Goal: Find specific page/section: Find specific page/section

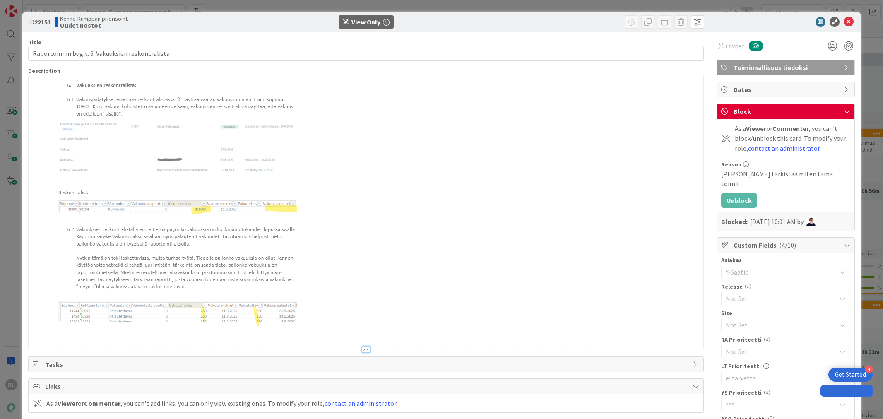
click at [843, 22] on icon at bounding box center [848, 22] width 10 height 10
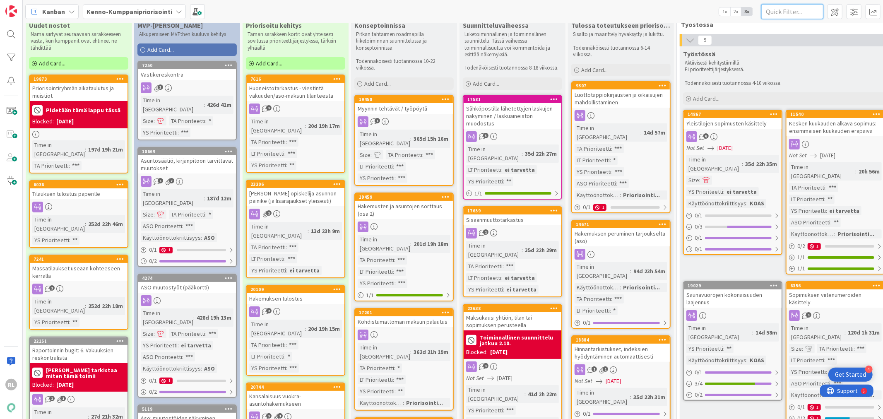
click at [778, 11] on input "text" at bounding box center [792, 11] width 62 height 15
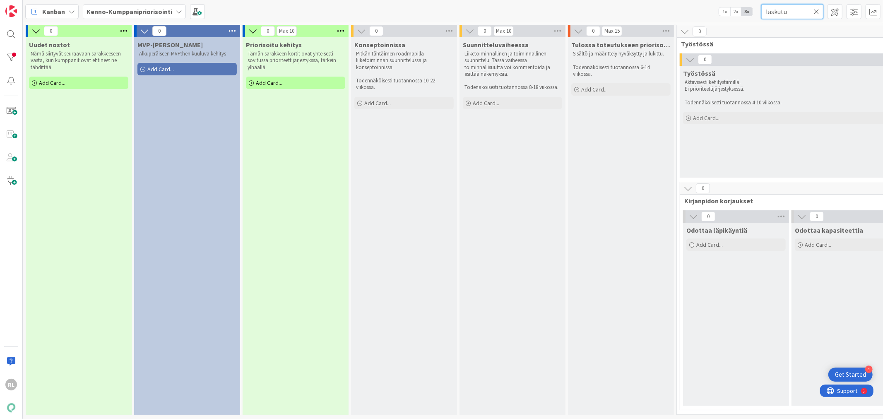
scroll to position [19, 0]
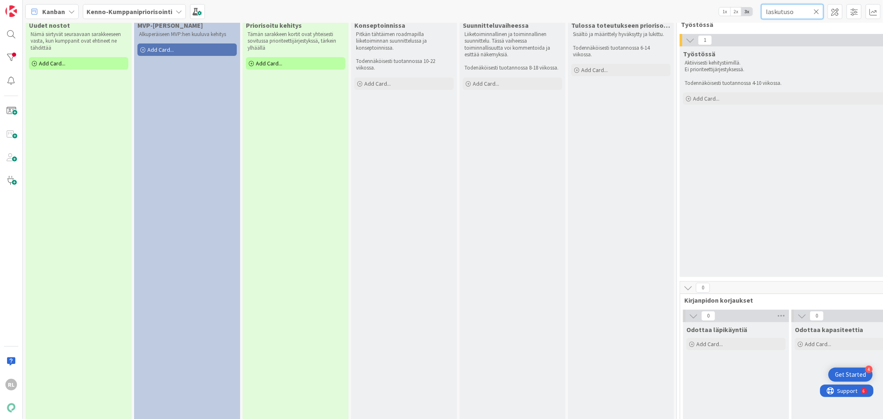
drag, startPoint x: 795, startPoint y: 12, endPoint x: 627, endPoint y: -10, distance: 169.0
click at [627, 0] on html "4 Get Started RL Kanban Kenno-Kumppanipriorisointi 1x 2x 3x laskutuso 0 Uudet n…" at bounding box center [441, 209] width 883 height 419
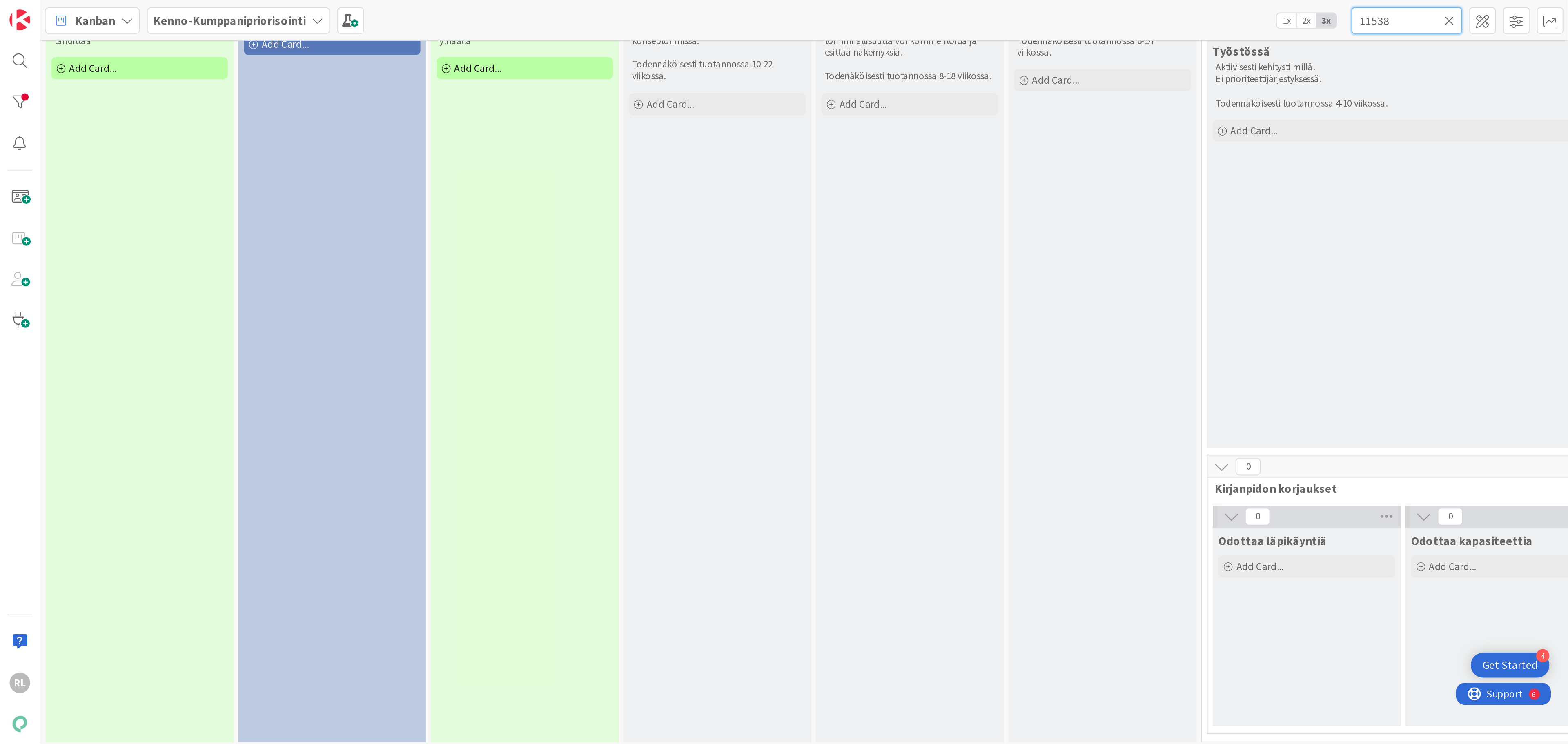
scroll to position [0, 0]
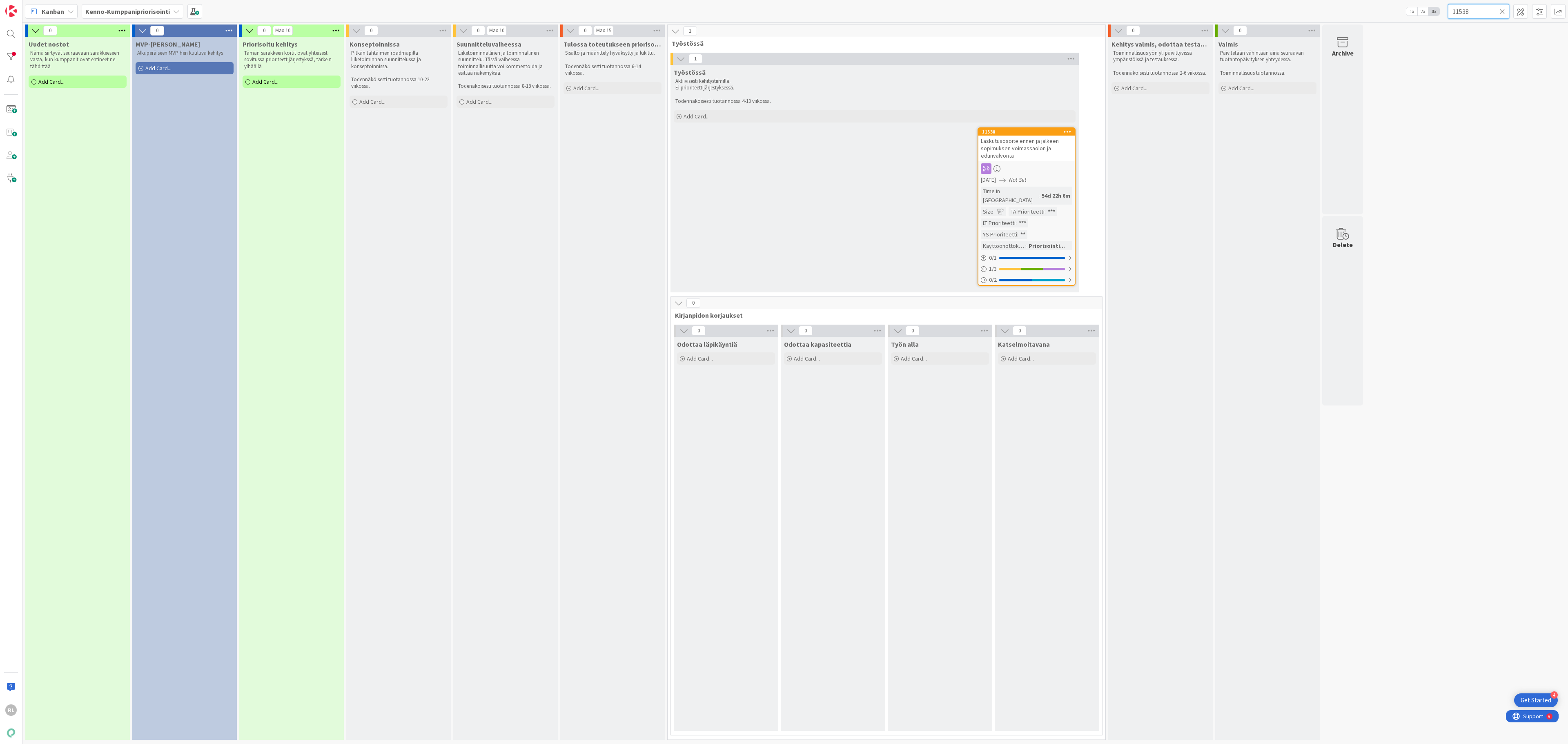
type input "11538"
click at [870, 159] on span "Laskutusosoite ennen ja jälkeen sopimuksen voimassaolon ja edunvalvonta" at bounding box center [1019, 148] width 78 height 22
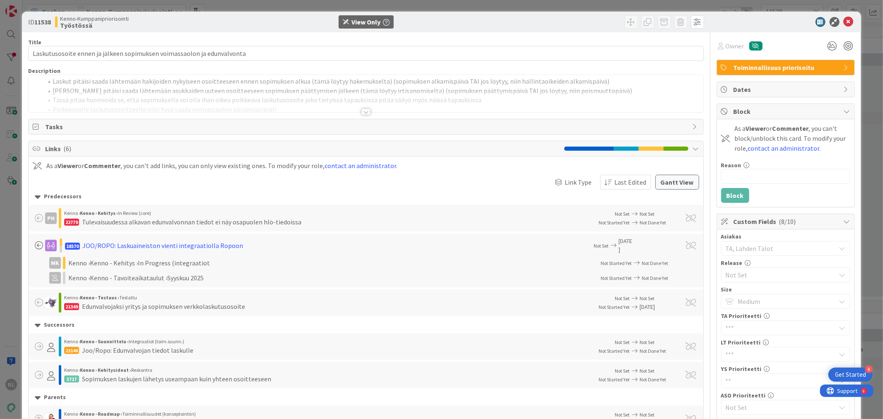
click at [363, 109] on div at bounding box center [365, 111] width 9 height 7
